Goal: Find specific page/section: Find specific page/section

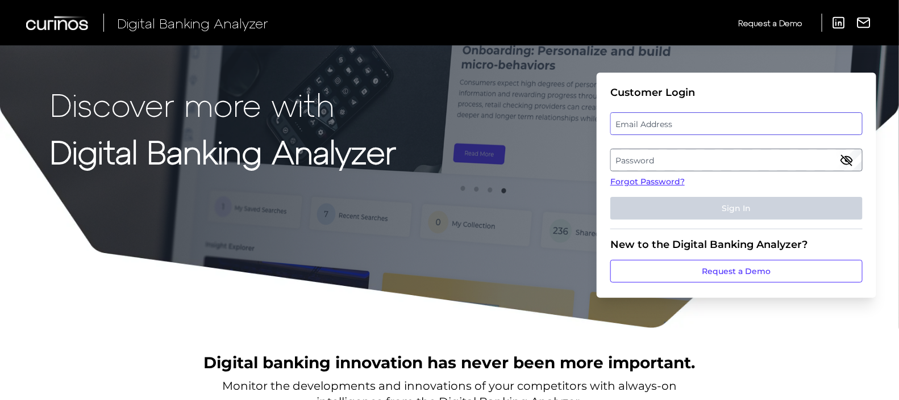
type input "[PERSON_NAME][EMAIL_ADDRESS][DOMAIN_NAME]"
click at [758, 201] on button "Sign In" at bounding box center [736, 208] width 252 height 23
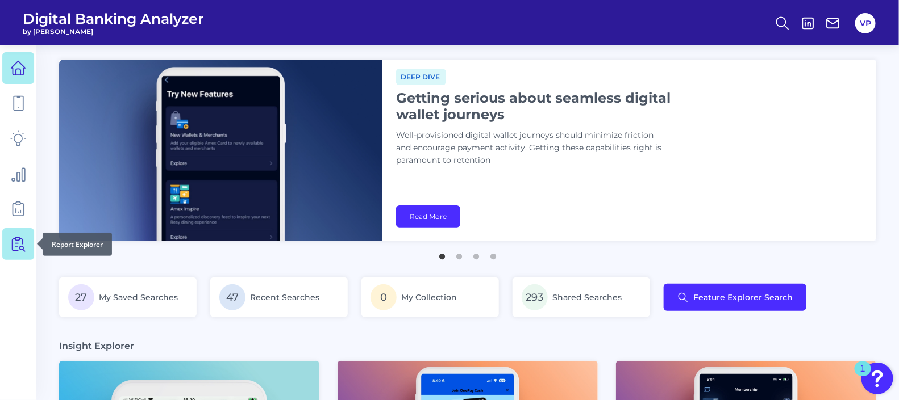
click at [15, 239] on icon at bounding box center [20, 244] width 10 height 14
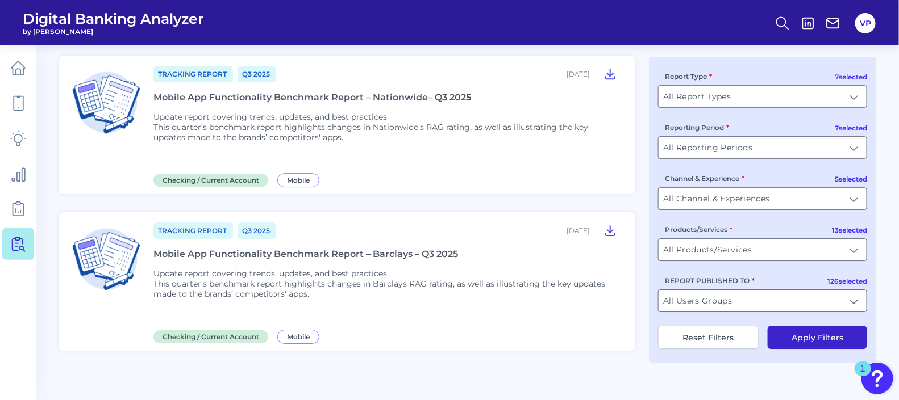
scroll to position [1420, 0]
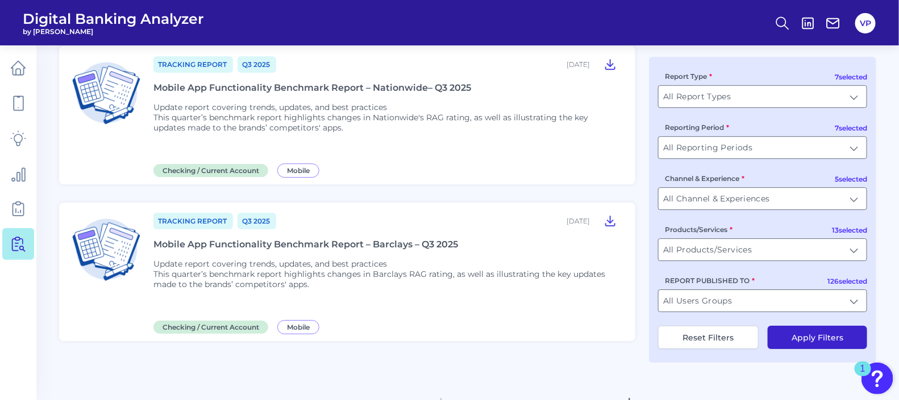
click at [515, 396] on button "2" at bounding box center [512, 405] width 18 height 18
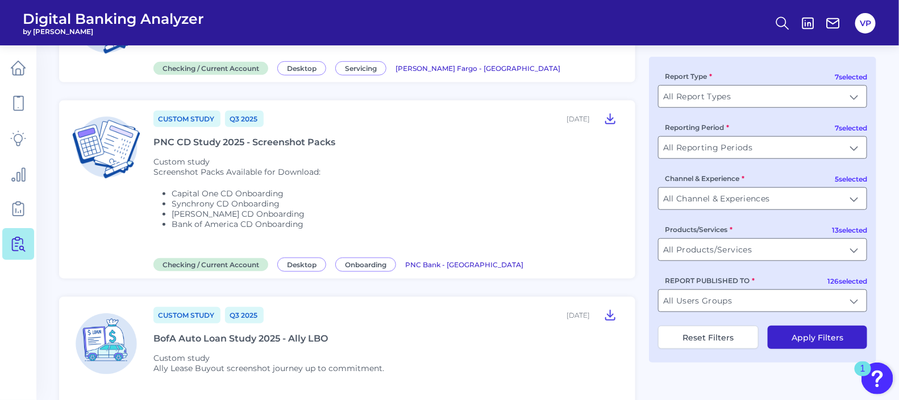
scroll to position [276, 0]
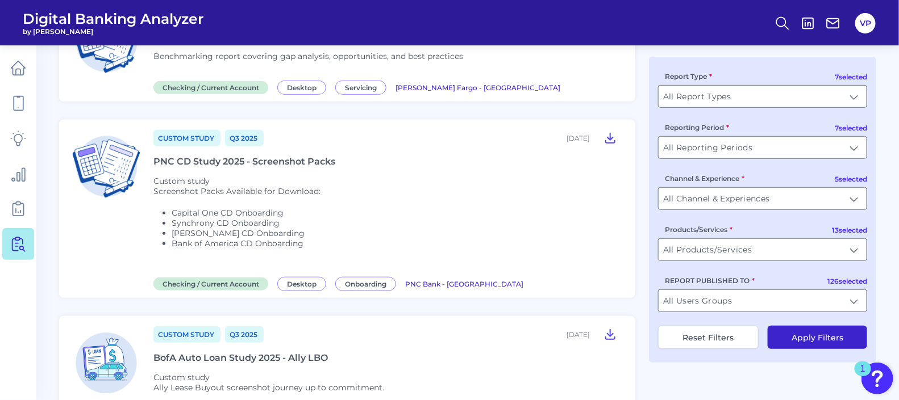
click at [278, 164] on div "PNC CD Study 2025 - Screenshot Packs" at bounding box center [244, 161] width 182 height 11
